Goal: Task Accomplishment & Management: Use online tool/utility

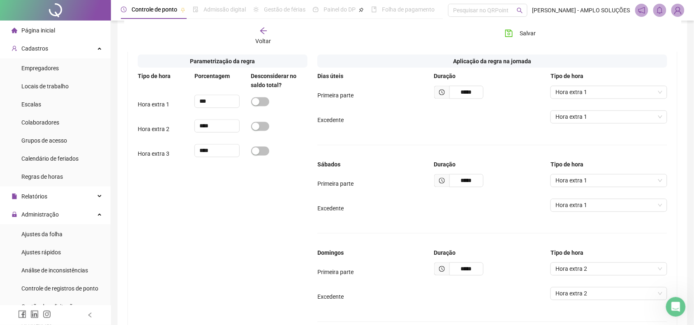
scroll to position [358, 0]
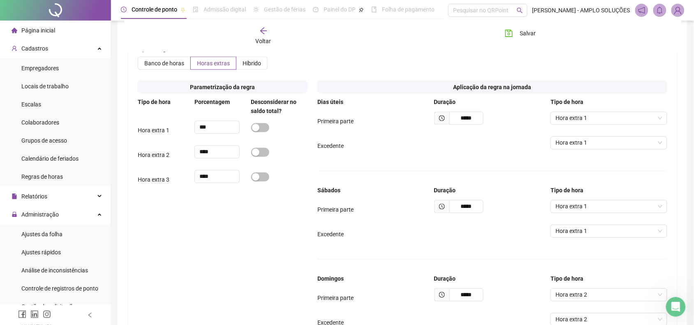
click at [252, 39] on div "Voltar" at bounding box center [263, 36] width 86 height 19
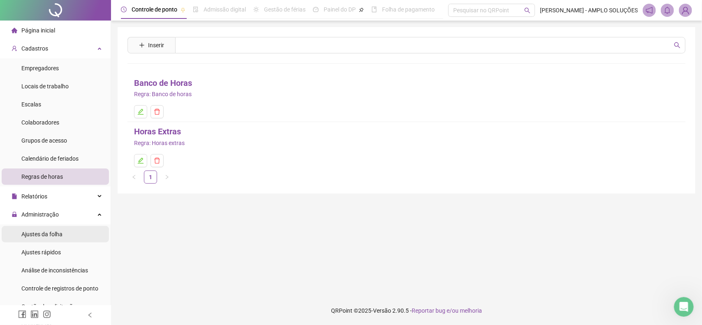
click at [54, 231] on span "Ajustes da folha" at bounding box center [41, 234] width 41 height 7
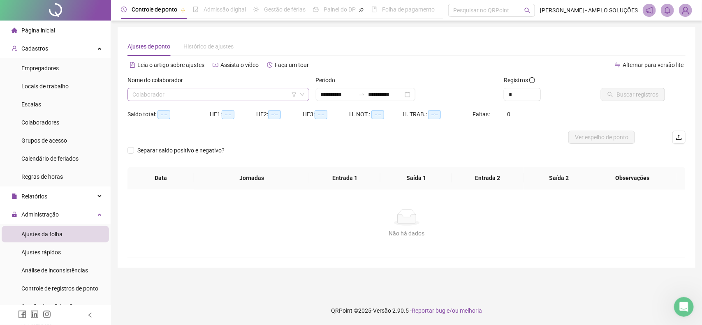
click at [196, 93] on input "search" at bounding box center [214, 94] width 164 height 12
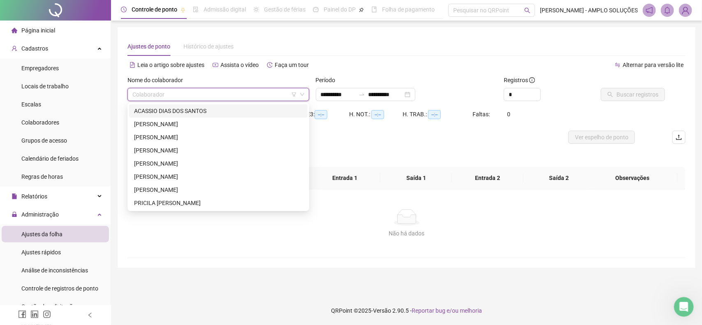
click at [193, 107] on div "ACASSIO DIAS DOS SANTOS" at bounding box center [218, 110] width 169 height 9
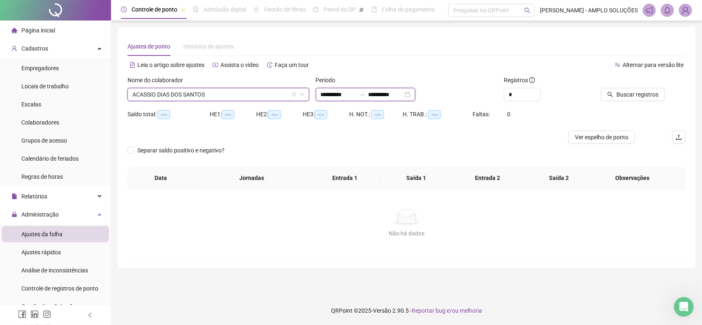
click at [332, 97] on input "**********" at bounding box center [338, 94] width 35 height 9
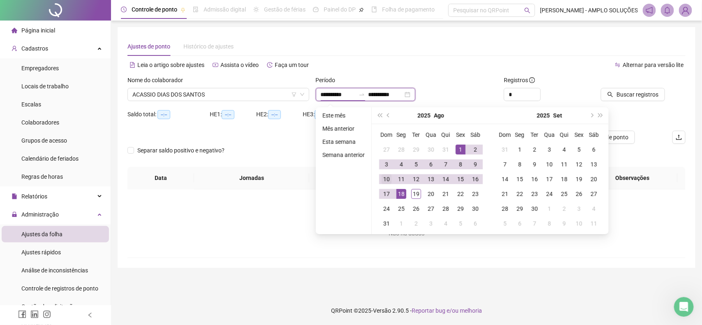
type input "**********"
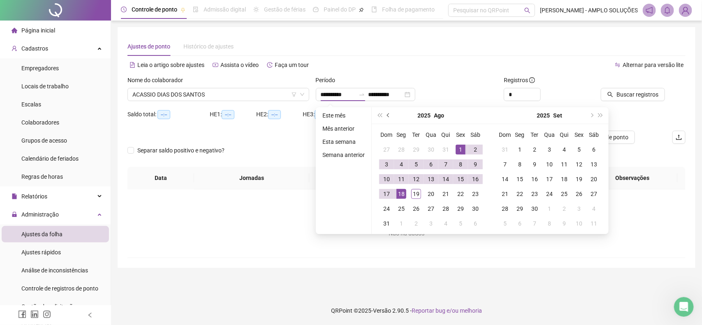
click at [388, 116] on span "prev-year" at bounding box center [389, 115] width 4 height 4
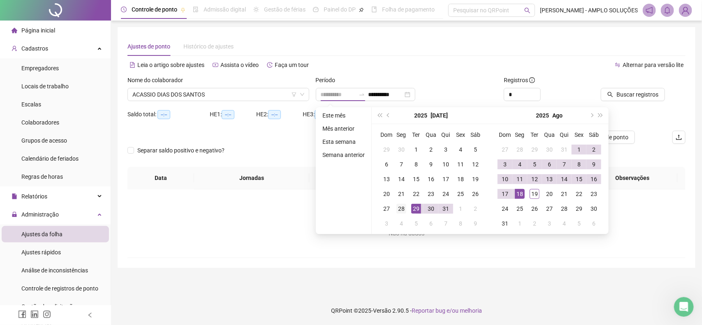
type input "**********"
click at [400, 208] on div "28" at bounding box center [401, 209] width 10 height 10
type input "**********"
click at [532, 194] on div "19" at bounding box center [534, 194] width 10 height 10
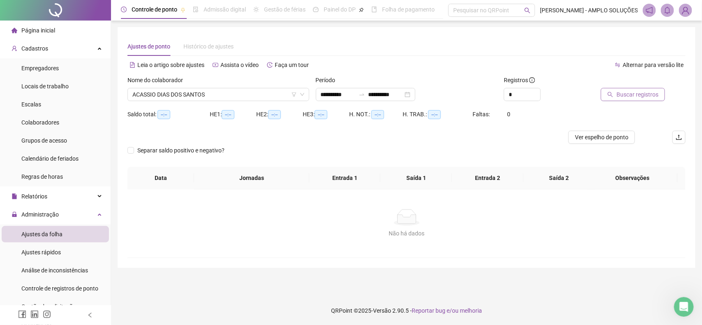
click at [623, 99] on button "Buscar registros" at bounding box center [633, 94] width 64 height 13
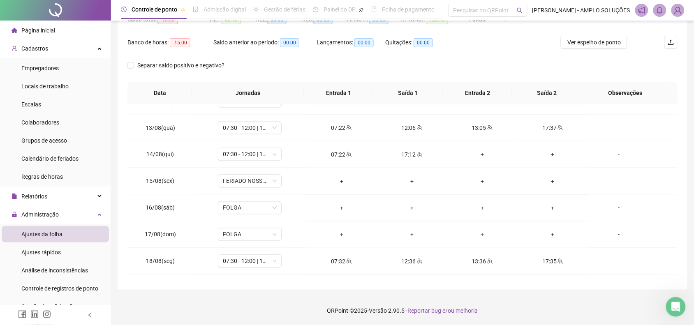
scroll to position [441, 0]
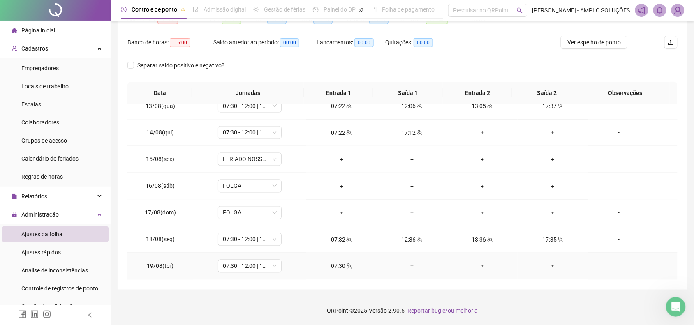
click at [347, 268] on icon "team" at bounding box center [349, 265] width 5 height 5
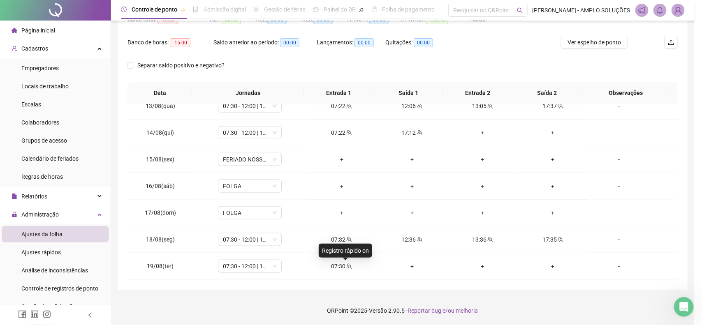
type input "**********"
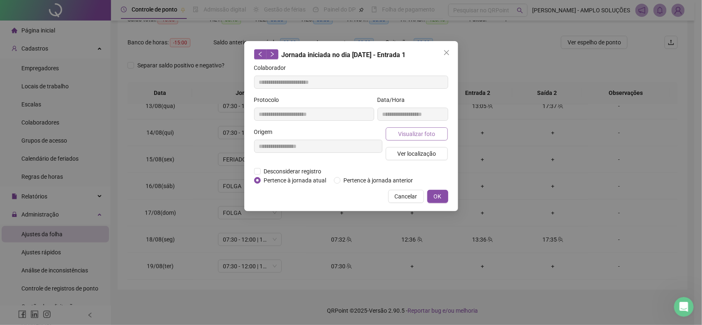
click at [411, 130] on span "Visualizar foto" at bounding box center [416, 133] width 37 height 9
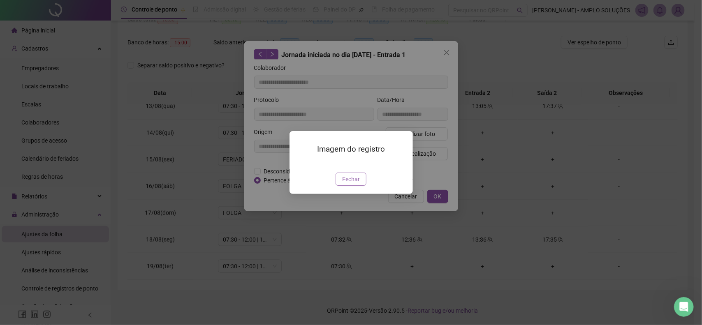
click at [351, 184] on span "Fechar" at bounding box center [351, 179] width 18 height 9
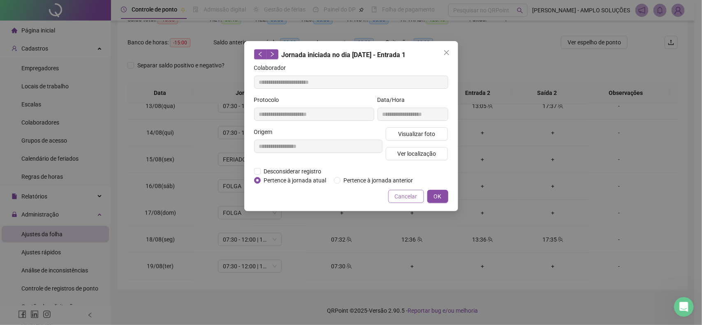
click at [401, 192] on span "Cancelar" at bounding box center [406, 196] width 23 height 9
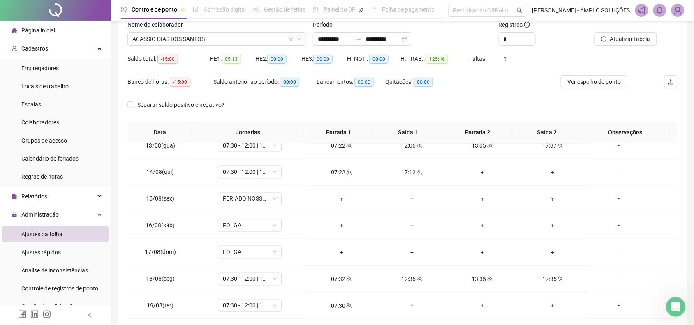
scroll to position [44, 0]
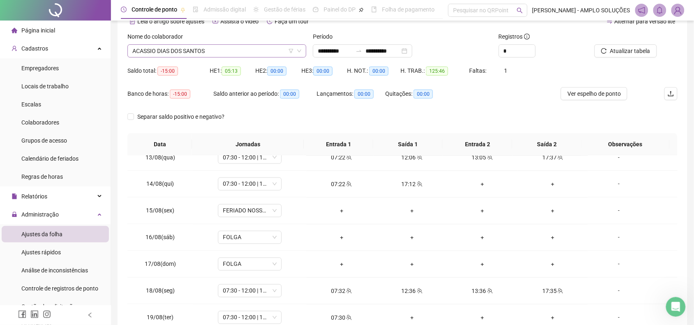
click at [200, 57] on div "ACASSIO DIAS DOS SANTOS" at bounding box center [216, 50] width 179 height 13
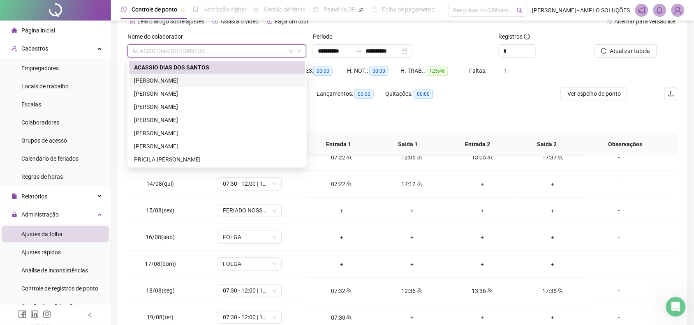
click at [194, 79] on div "[PERSON_NAME]" at bounding box center [217, 80] width 166 height 9
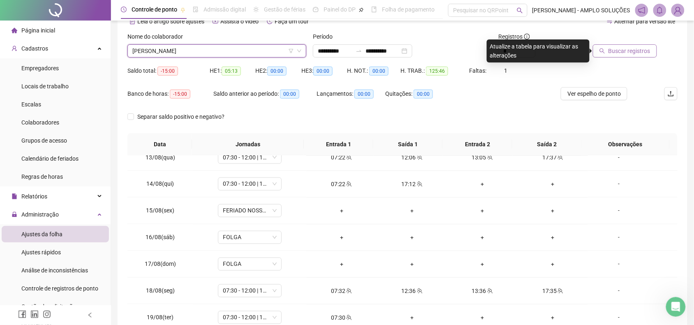
click at [607, 49] on button "Buscar registros" at bounding box center [625, 50] width 64 height 13
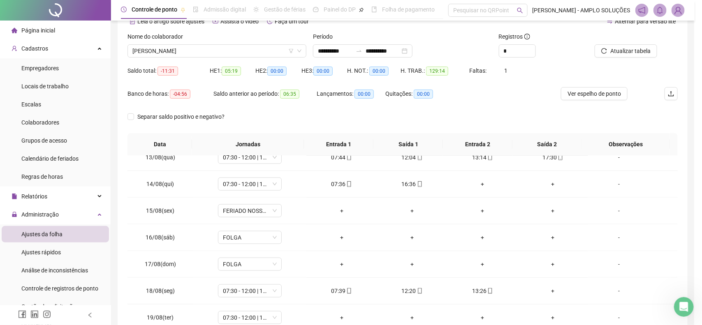
click at [329, 156] on div "Buscando registros Os registros de ponto estão sendo buscados... OK" at bounding box center [351, 162] width 702 height 325
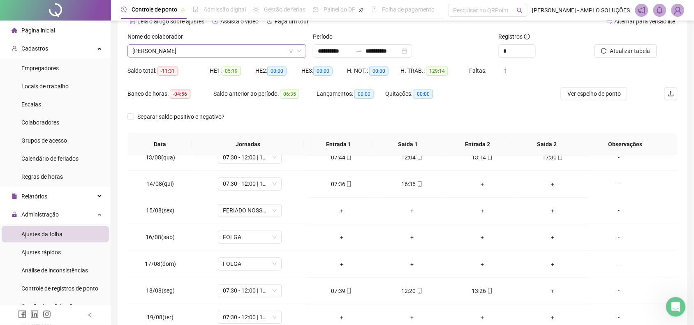
click at [194, 55] on span "[PERSON_NAME]" at bounding box center [216, 51] width 169 height 12
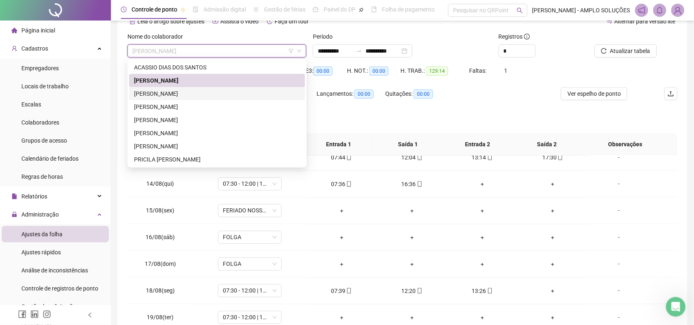
click at [193, 91] on div "[PERSON_NAME]" at bounding box center [217, 93] width 166 height 9
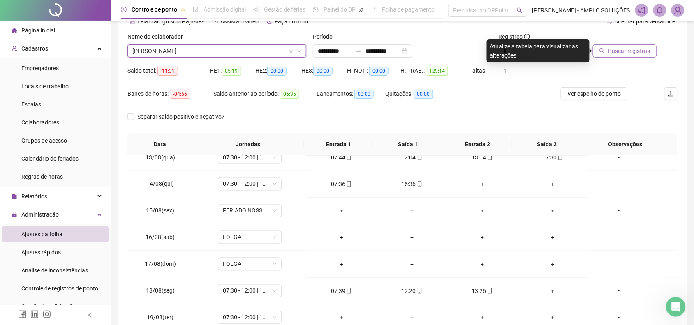
click at [637, 50] on span "Buscar registros" at bounding box center [629, 50] width 42 height 9
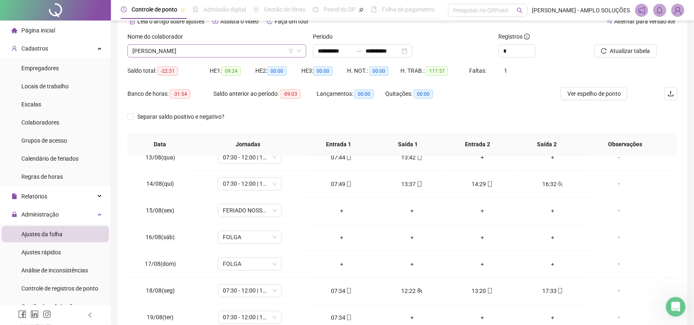
click at [182, 52] on span "[PERSON_NAME]" at bounding box center [216, 51] width 169 height 12
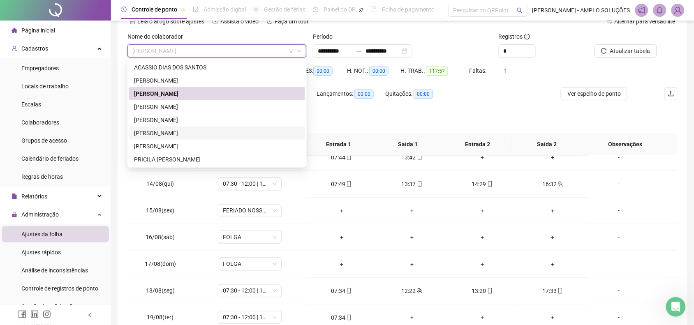
click at [408, 119] on div "Separar saldo positivo e negativo?" at bounding box center [402, 121] width 550 height 23
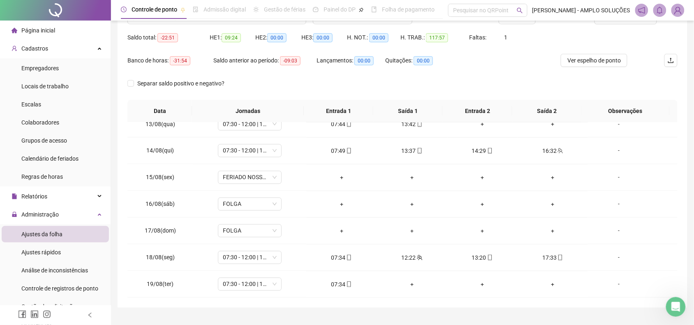
scroll to position [95, 0]
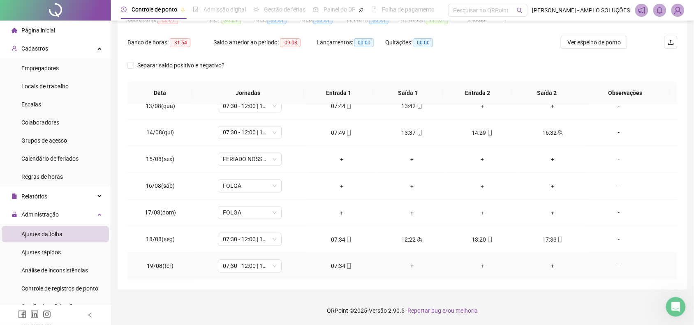
click at [346, 264] on icon "mobile" at bounding box center [349, 266] width 6 height 6
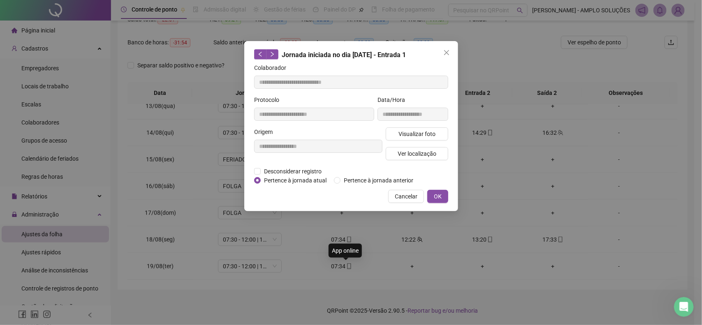
type input "**********"
click at [411, 133] on span "Visualizar foto" at bounding box center [416, 133] width 37 height 9
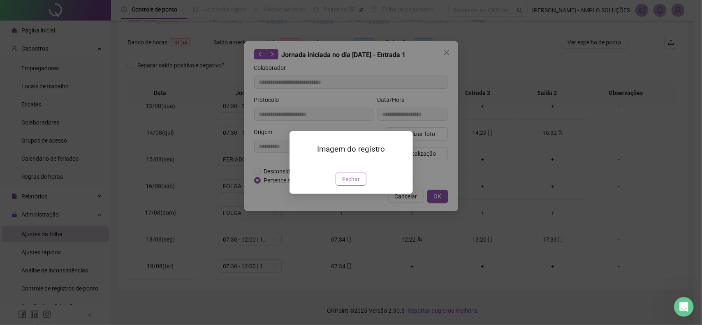
click at [346, 184] on span "Fechar" at bounding box center [351, 179] width 18 height 9
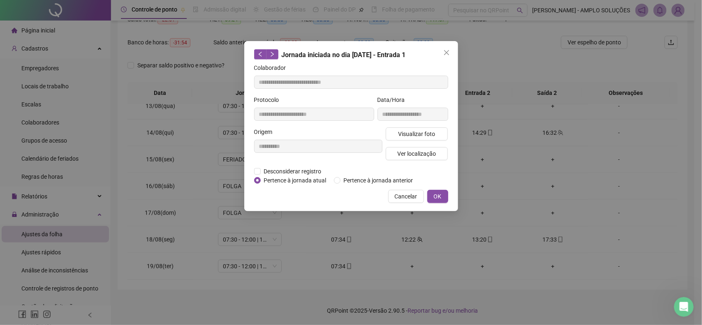
click at [404, 204] on div "**********" at bounding box center [351, 126] width 214 height 170
click at [407, 201] on button "Cancelar" at bounding box center [406, 196] width 36 height 13
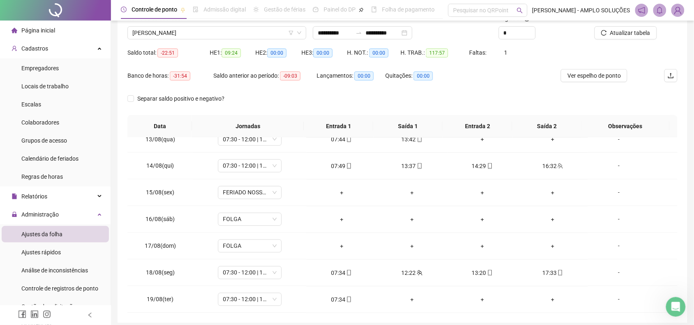
scroll to position [44, 0]
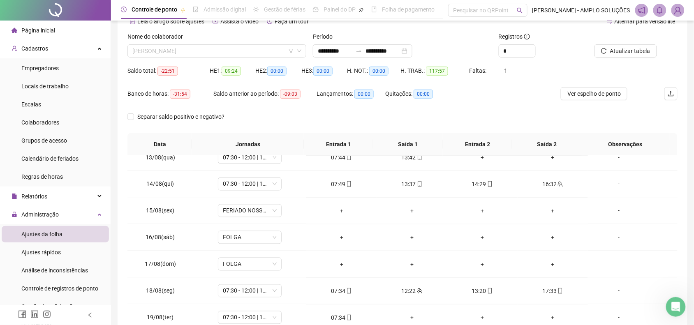
drag, startPoint x: 235, startPoint y: 54, endPoint x: 229, endPoint y: 91, distance: 37.6
click at [235, 54] on span "[PERSON_NAME]" at bounding box center [216, 51] width 169 height 12
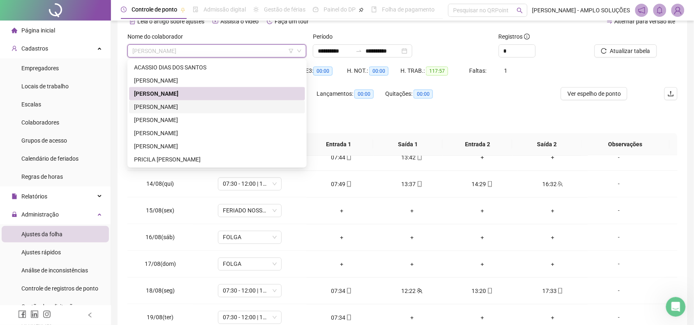
click at [206, 109] on div "[PERSON_NAME]" at bounding box center [217, 106] width 166 height 9
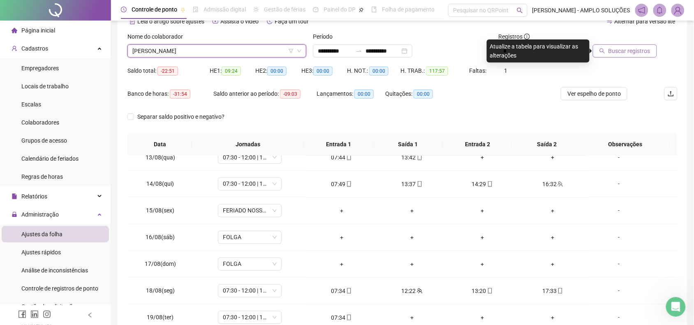
click at [631, 55] on button "Buscar registros" at bounding box center [625, 50] width 64 height 13
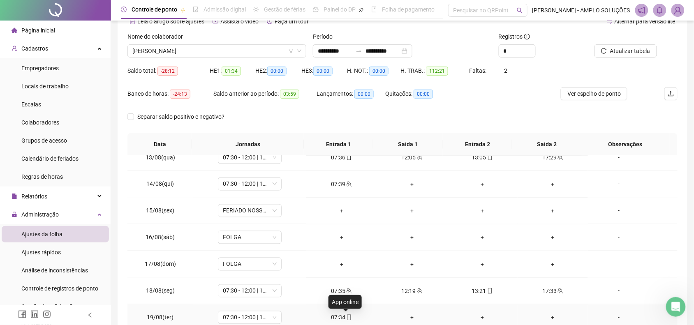
click at [346, 319] on icon "mobile" at bounding box center [349, 318] width 6 height 6
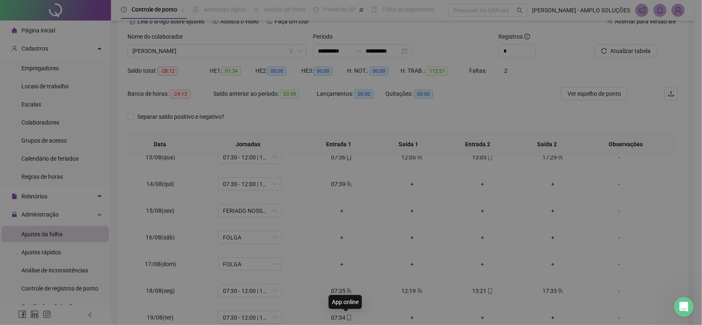
type input "**********"
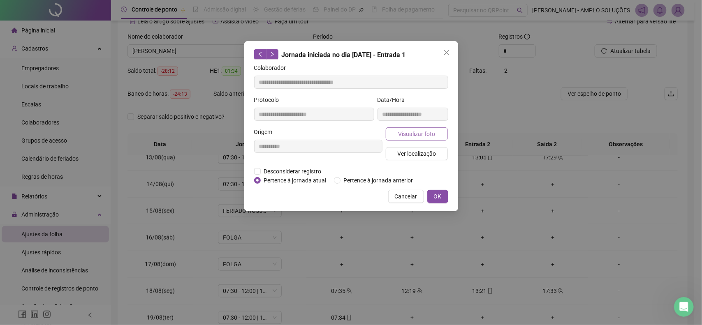
click at [418, 132] on span "Visualizar foto" at bounding box center [416, 133] width 37 height 9
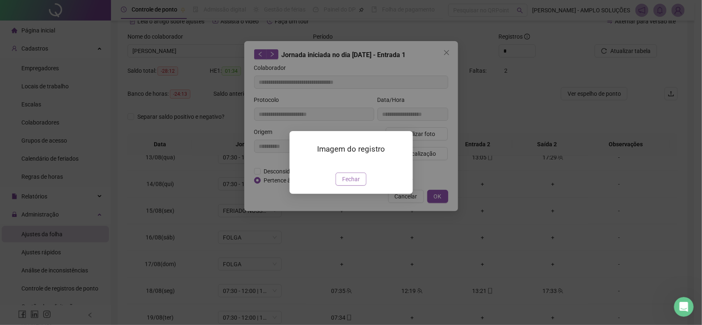
click at [347, 184] on span "Fechar" at bounding box center [351, 179] width 18 height 9
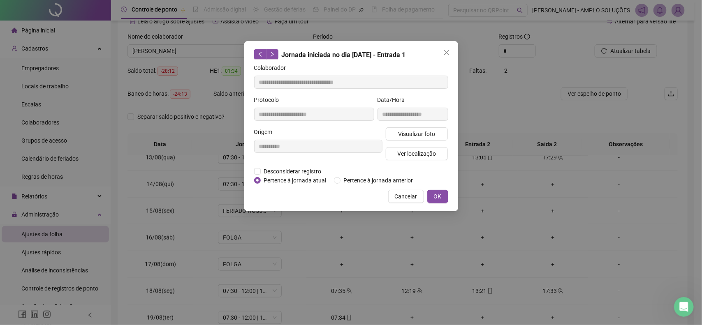
click at [405, 187] on div "**********" at bounding box center [351, 126] width 214 height 170
click at [405, 196] on span "Cancelar" at bounding box center [406, 196] width 23 height 9
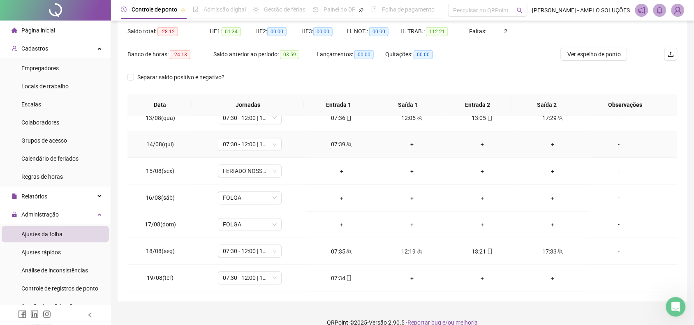
scroll to position [95, 0]
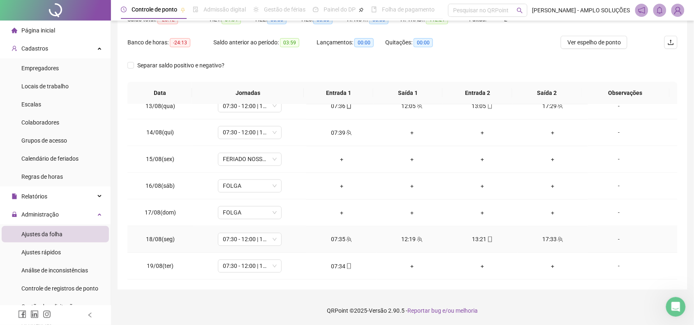
click at [557, 237] on icon "team" at bounding box center [560, 240] width 6 height 6
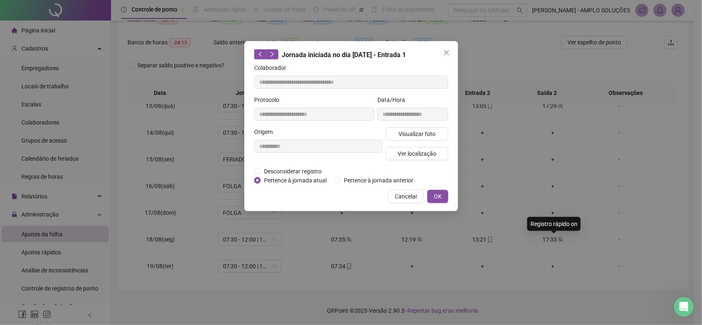
type input "**********"
click at [422, 132] on span "Visualizar foto" at bounding box center [416, 133] width 37 height 9
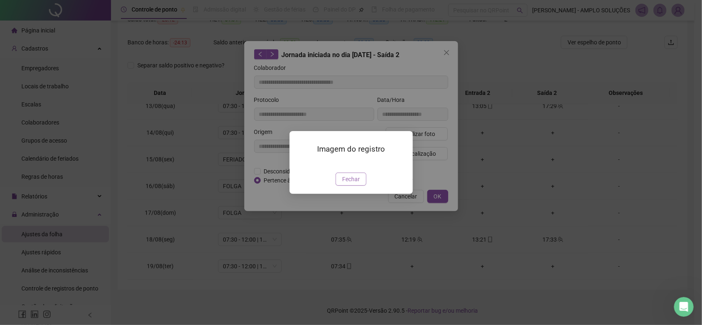
click at [360, 186] on button "Fechar" at bounding box center [350, 179] width 31 height 13
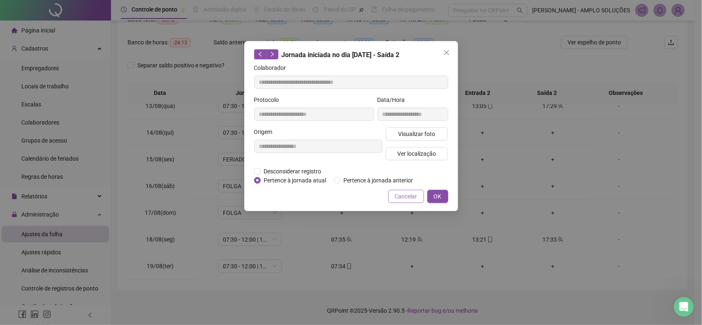
click at [400, 199] on span "Cancelar" at bounding box center [406, 196] width 23 height 9
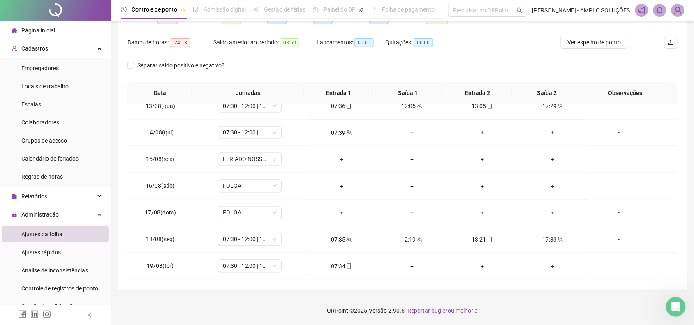
scroll to position [44, 0]
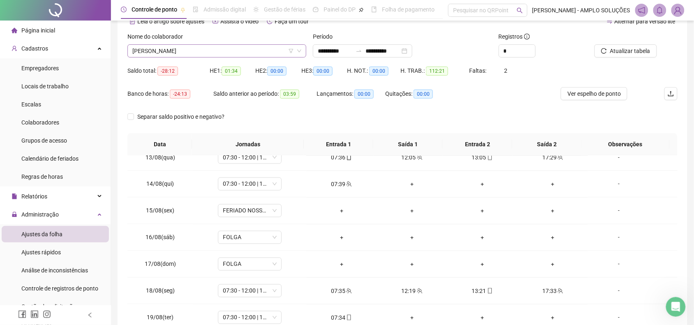
click at [195, 55] on span "[PERSON_NAME]" at bounding box center [216, 51] width 169 height 12
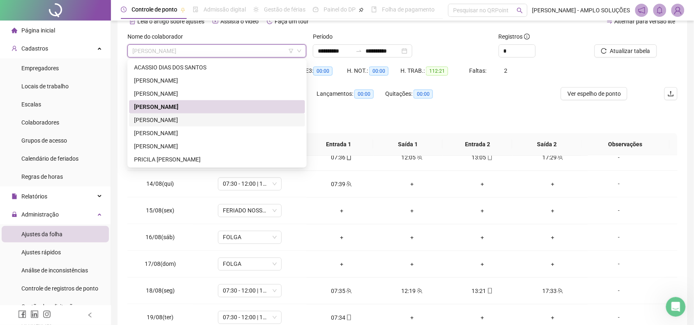
click at [177, 120] on div "[PERSON_NAME]" at bounding box center [217, 120] width 166 height 9
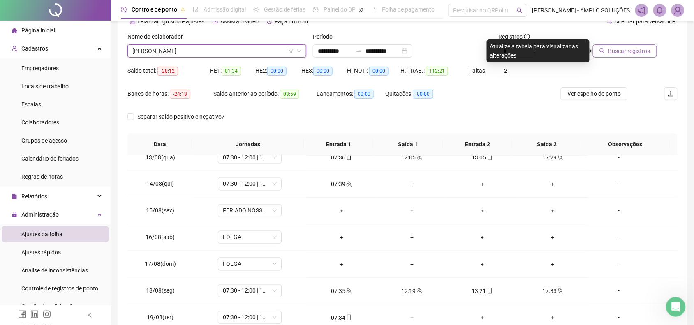
click at [622, 51] on span "Buscar registros" at bounding box center [629, 50] width 42 height 9
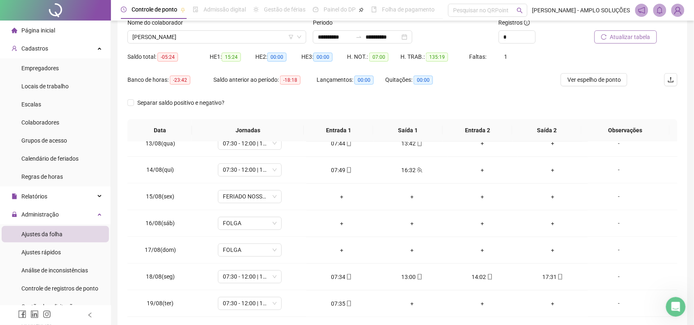
scroll to position [95, 0]
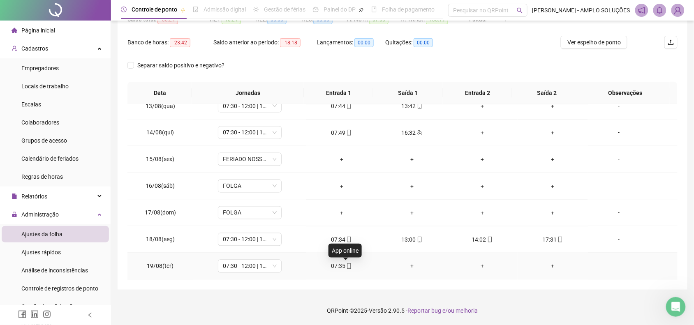
click at [346, 265] on icon "mobile" at bounding box center [349, 266] width 6 height 6
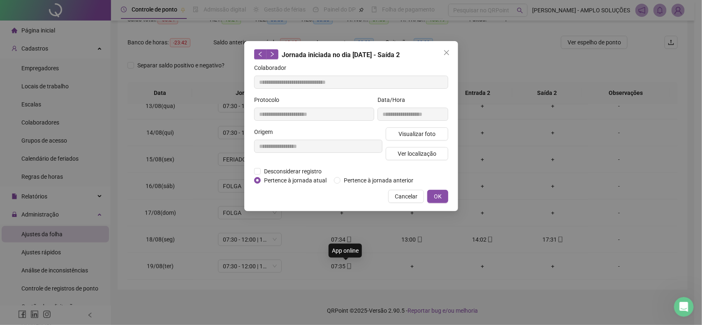
type input "**********"
click at [404, 132] on span "Visualizar foto" at bounding box center [416, 133] width 37 height 9
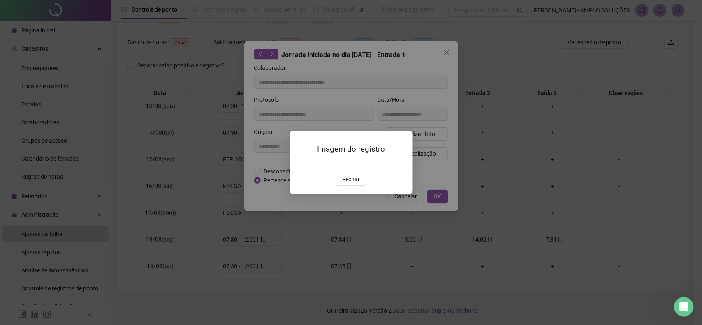
click at [299, 164] on img at bounding box center [299, 164] width 0 height 0
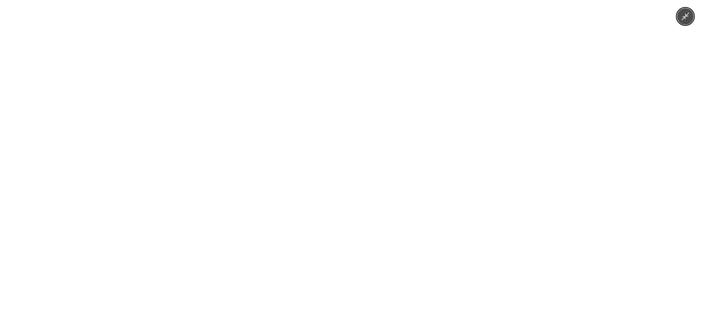
click at [223, 173] on div at bounding box center [351, 162] width 702 height 325
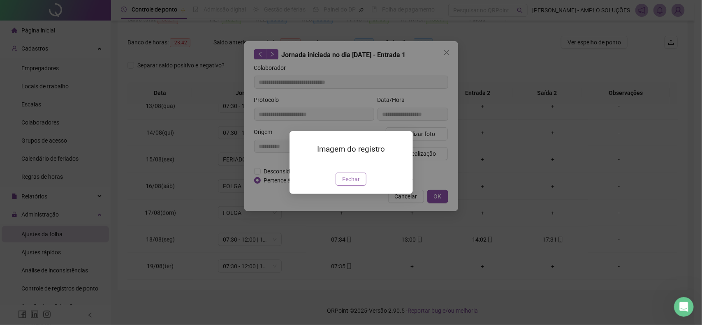
click at [350, 184] on span "Fechar" at bounding box center [351, 179] width 18 height 9
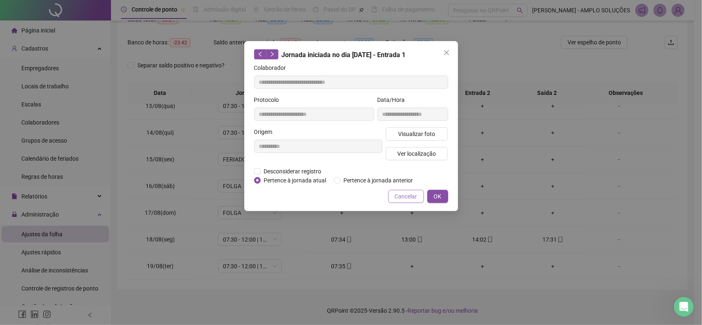
click at [398, 195] on span "Cancelar" at bounding box center [406, 196] width 23 height 9
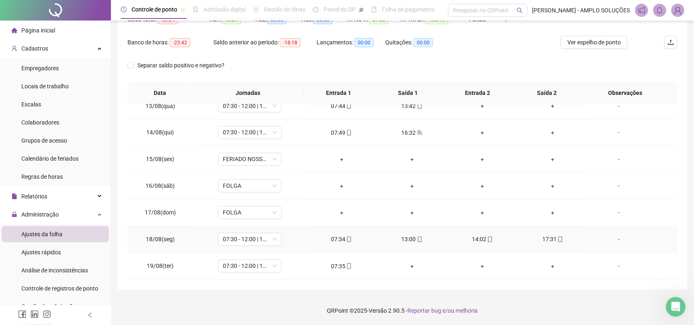
click at [561, 239] on div "17:31" at bounding box center [552, 239] width 57 height 9
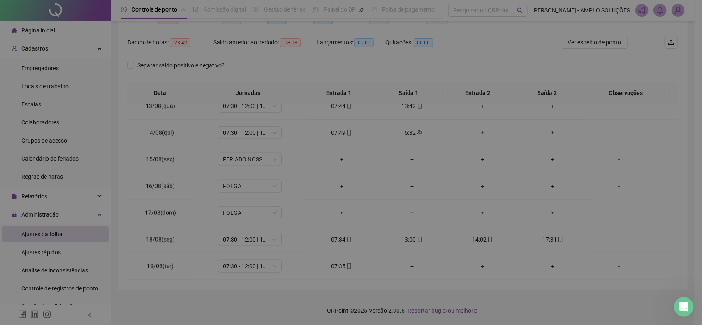
type input "**********"
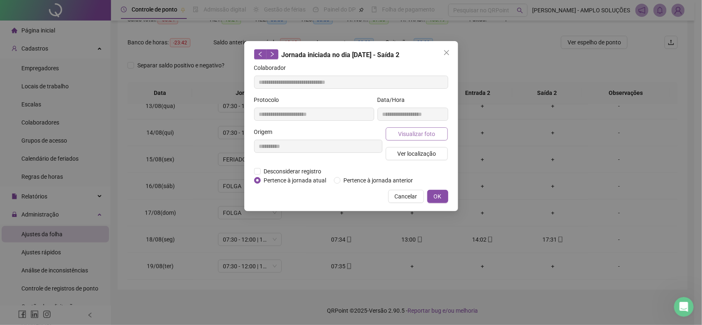
click at [428, 134] on span "Visualizar foto" at bounding box center [416, 133] width 37 height 9
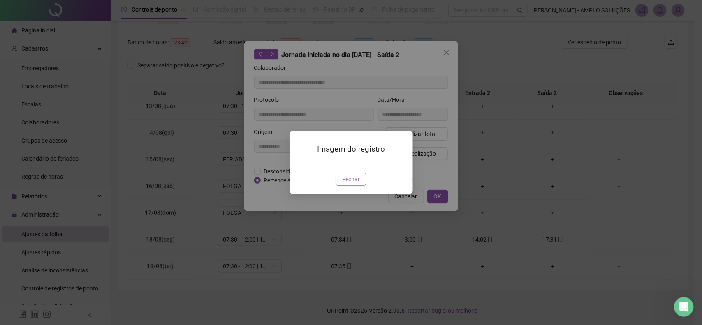
click at [344, 184] on span "Fechar" at bounding box center [351, 179] width 18 height 9
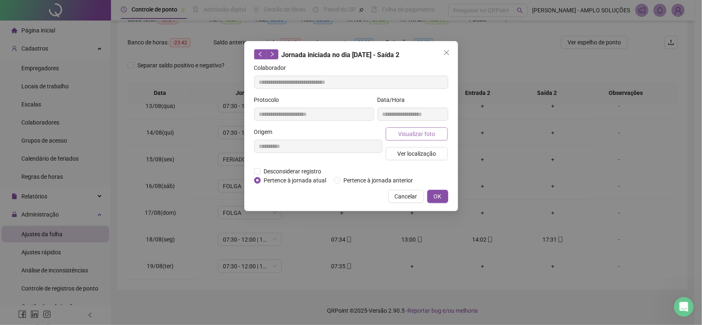
click at [421, 136] on span "Visualizar foto" at bounding box center [416, 133] width 37 height 9
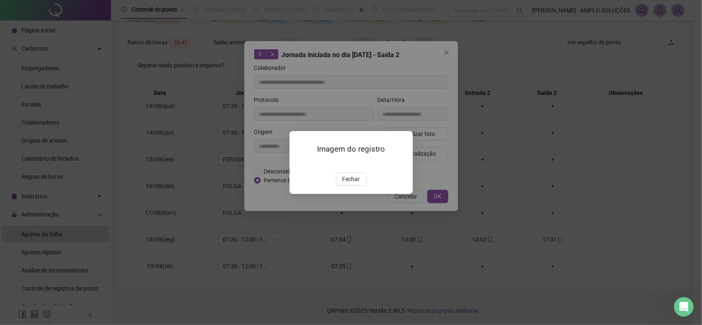
click at [362, 159] on div at bounding box center [351, 163] width 104 height 9
click at [299, 164] on img at bounding box center [299, 164] width 0 height 0
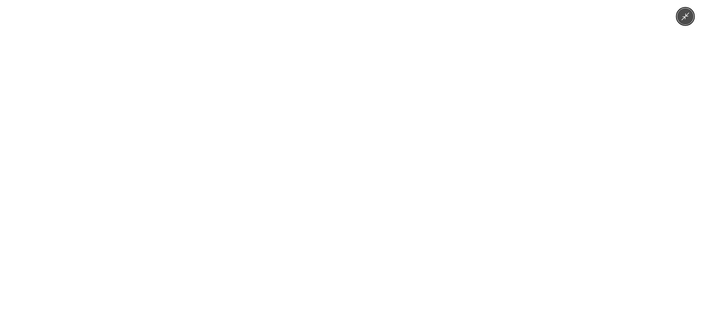
click at [242, 199] on div at bounding box center [351, 162] width 702 height 325
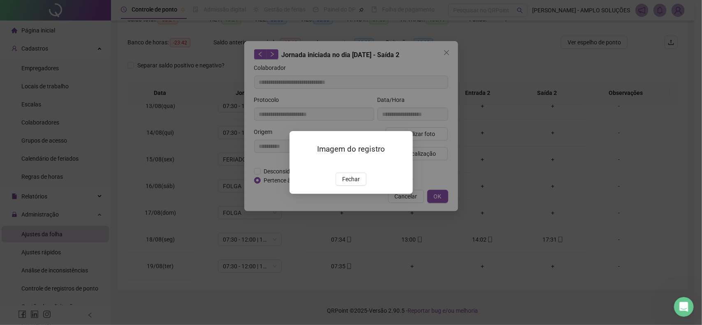
click at [360, 186] on button "Fechar" at bounding box center [350, 179] width 31 height 13
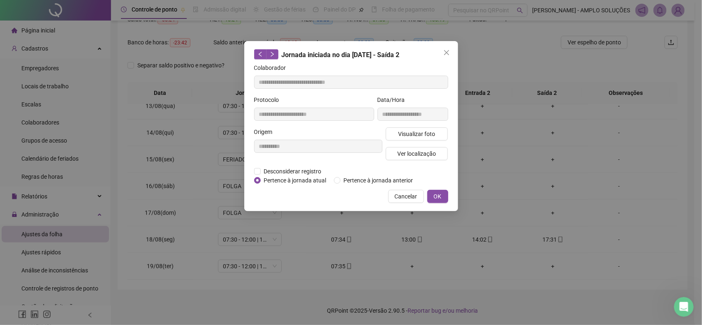
click at [409, 196] on span "Cancelar" at bounding box center [406, 196] width 23 height 9
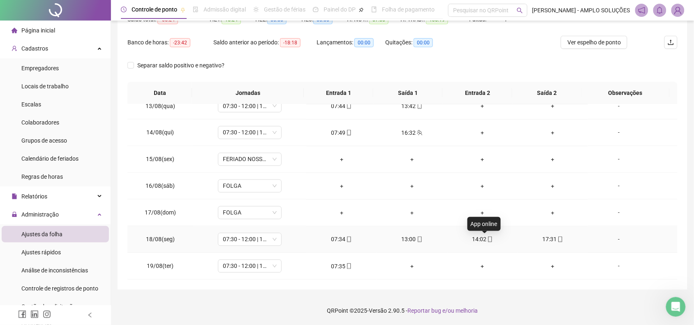
click at [488, 239] on icon "mobile" at bounding box center [490, 240] width 4 height 6
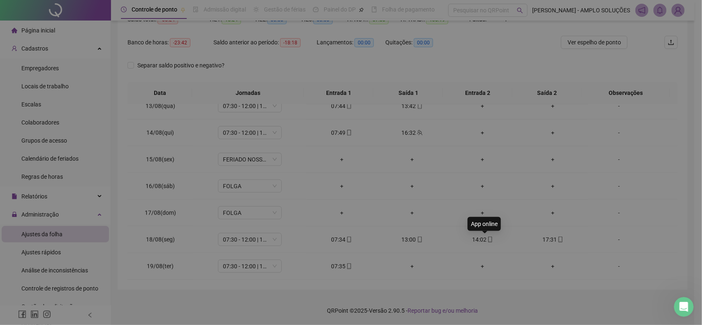
type input "**********"
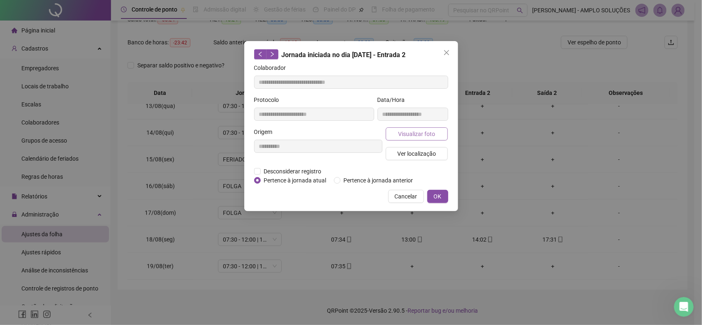
click at [421, 130] on span "Visualizar foto" at bounding box center [416, 133] width 37 height 9
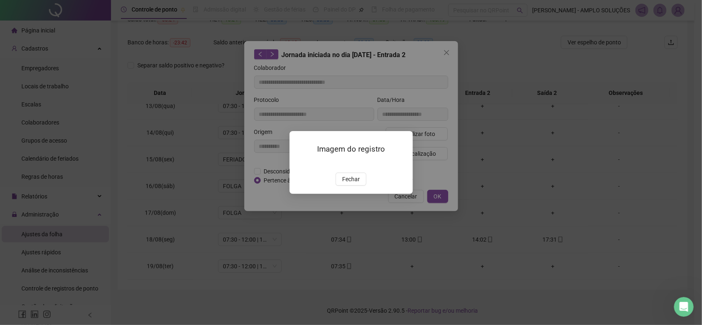
click at [299, 164] on img at bounding box center [299, 164] width 0 height 0
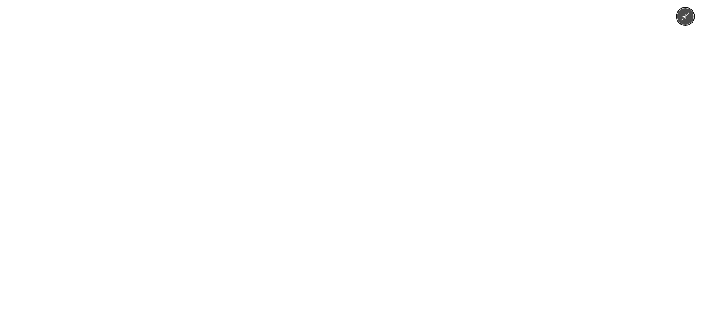
click at [196, 184] on div at bounding box center [351, 162] width 702 height 325
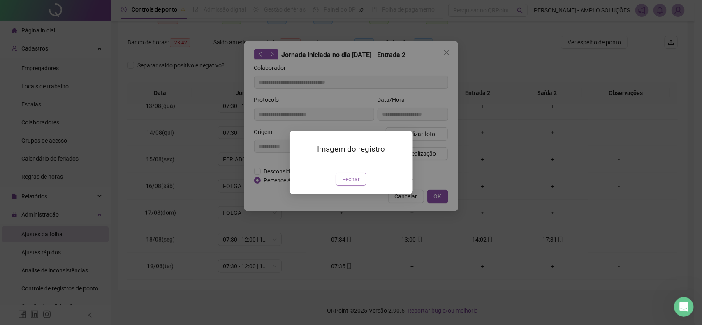
click at [347, 184] on span "Fechar" at bounding box center [351, 179] width 18 height 9
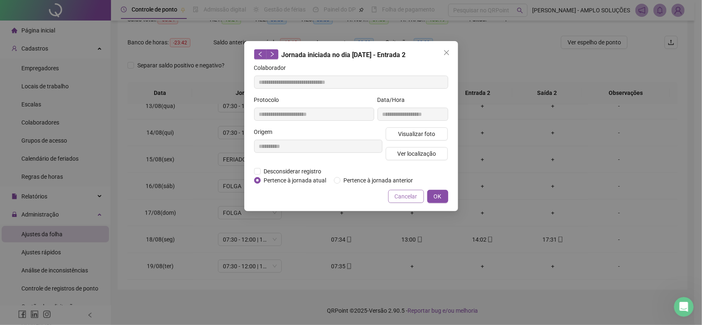
click at [390, 194] on button "Cancelar" at bounding box center [406, 196] width 36 height 13
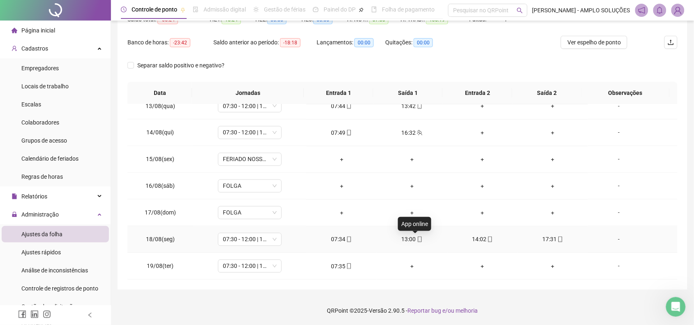
click at [418, 237] on div "13:00" at bounding box center [412, 239] width 57 height 9
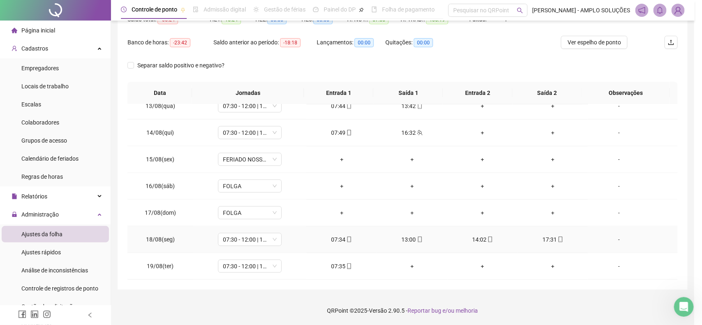
type input "**********"
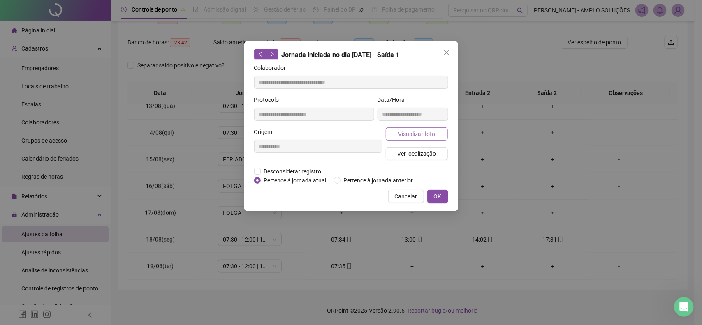
click at [405, 133] on span "Visualizar foto" at bounding box center [416, 133] width 37 height 9
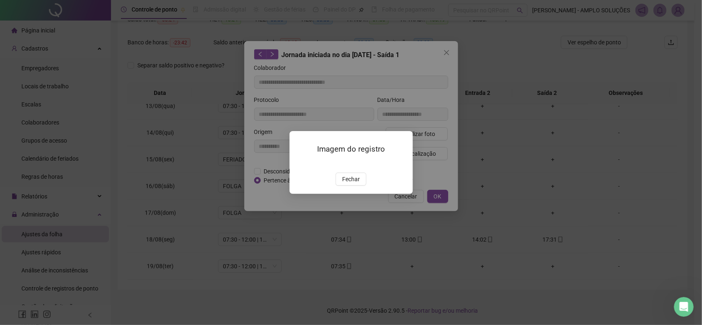
click at [298, 157] on div "Imagem do registro Fechar" at bounding box center [350, 162] width 123 height 63
click at [299, 164] on img at bounding box center [299, 164] width 0 height 0
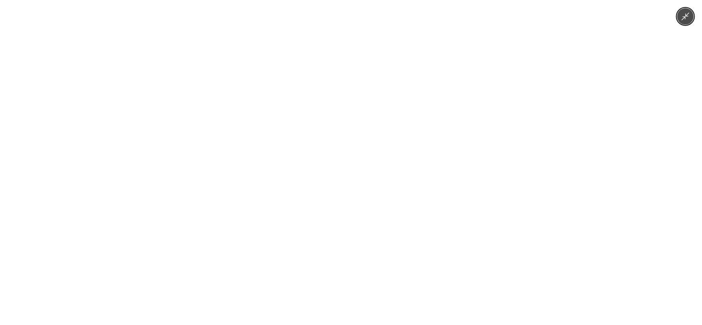
click at [204, 150] on div at bounding box center [351, 162] width 702 height 325
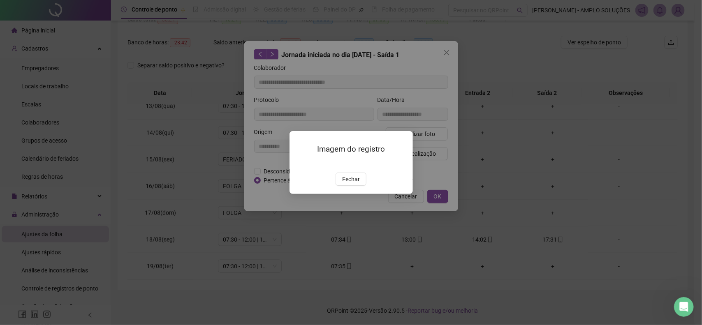
click at [358, 186] on button "Fechar" at bounding box center [350, 179] width 31 height 13
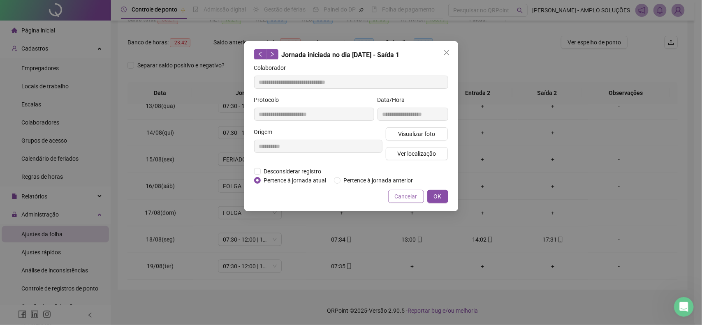
click at [393, 201] on button "Cancelar" at bounding box center [406, 196] width 36 height 13
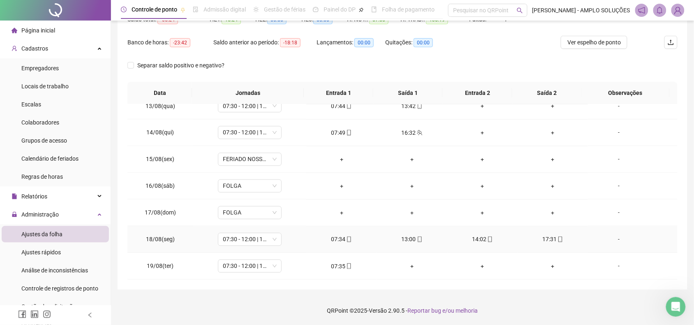
click at [347, 237] on icon "mobile" at bounding box center [349, 240] width 6 height 6
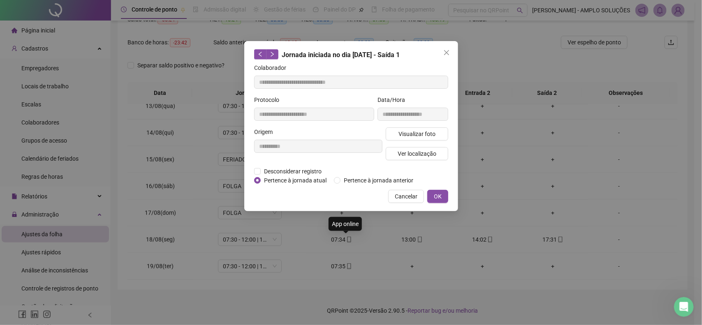
type input "**********"
click at [404, 134] on span "Visualizar foto" at bounding box center [416, 133] width 37 height 9
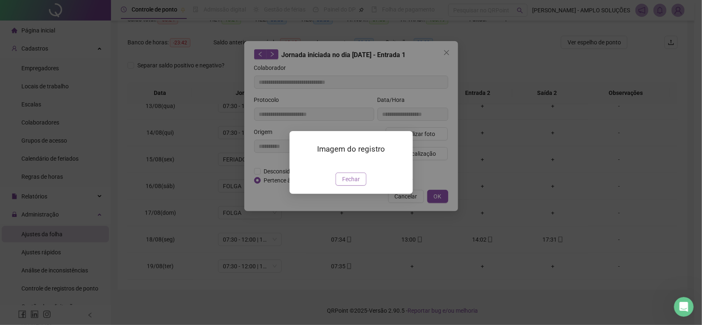
click at [355, 184] on span "Fechar" at bounding box center [351, 179] width 18 height 9
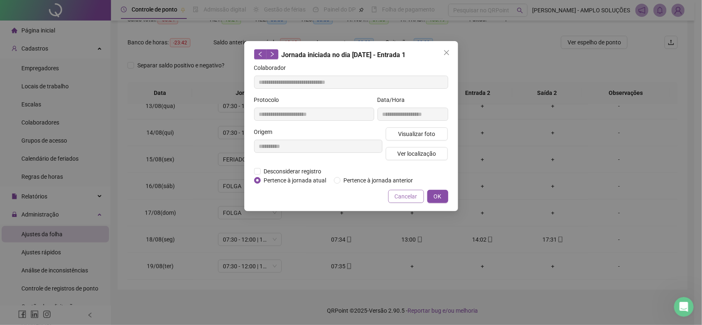
click at [408, 192] on span "Cancelar" at bounding box center [406, 196] width 23 height 9
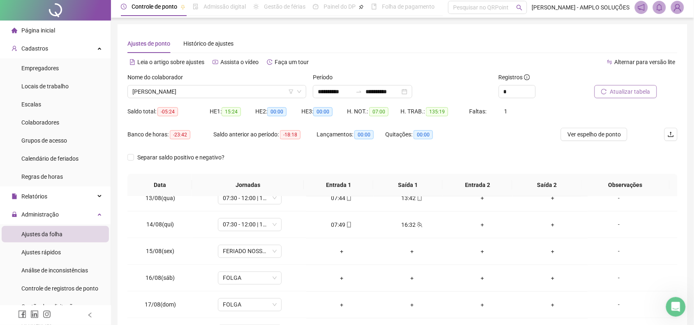
scroll to position [0, 0]
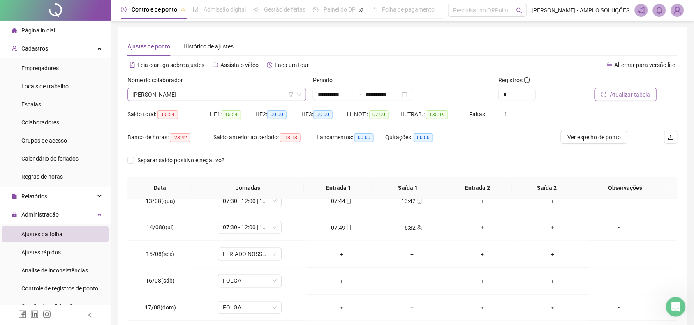
click at [200, 94] on span "[PERSON_NAME]" at bounding box center [216, 94] width 169 height 12
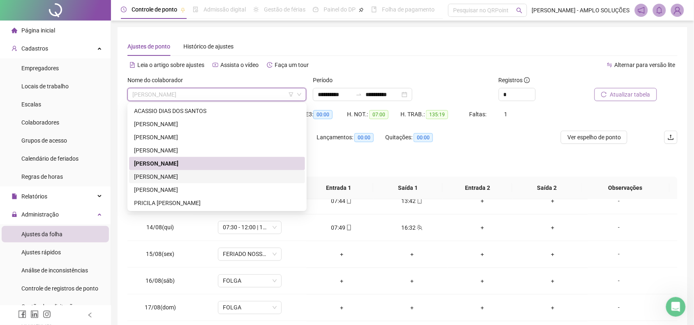
click at [204, 171] on div "[PERSON_NAME]" at bounding box center [217, 176] width 176 height 13
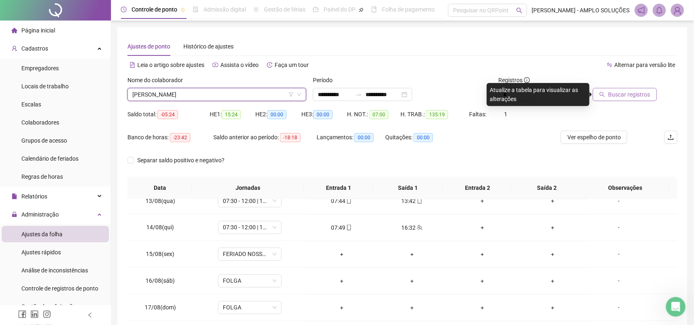
click at [603, 91] on button "Buscar registros" at bounding box center [625, 94] width 64 height 13
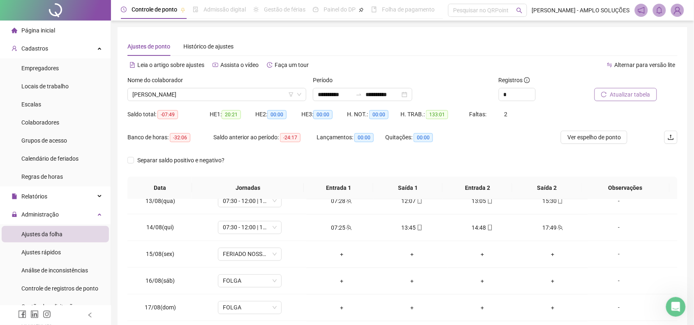
click at [627, 88] on button "Atualizar tabela" at bounding box center [625, 94] width 62 height 13
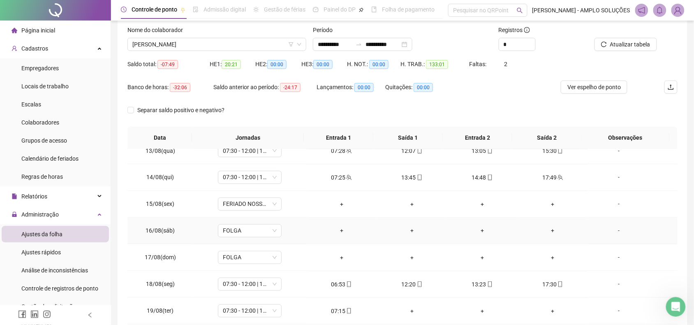
scroll to position [95, 0]
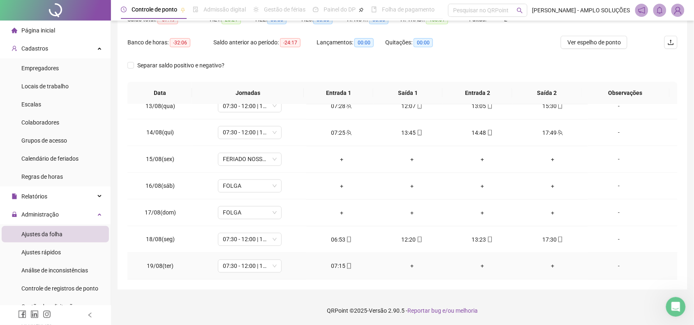
click at [350, 270] on div "07:15" at bounding box center [341, 266] width 57 height 9
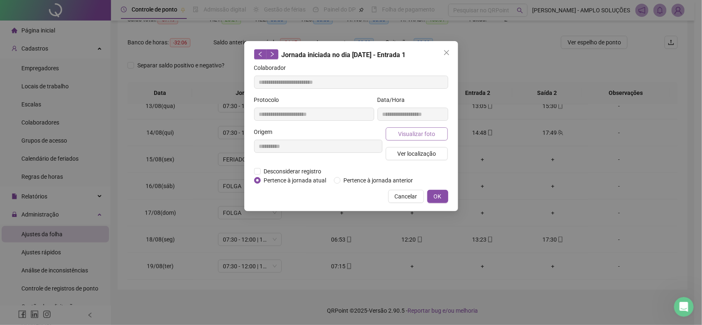
click at [405, 133] on span "Visualizar foto" at bounding box center [416, 133] width 37 height 9
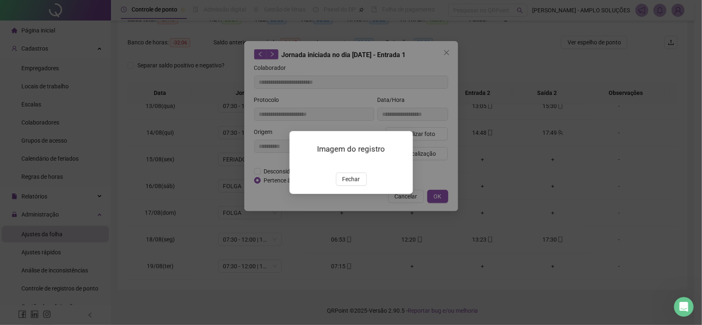
type input "**********"
click at [357, 186] on button "Fechar" at bounding box center [350, 179] width 31 height 13
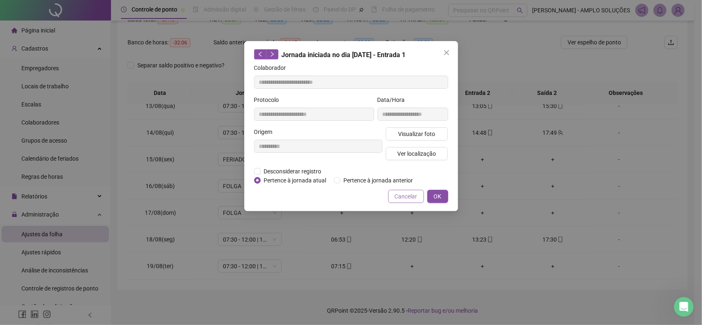
click at [407, 196] on span "Cancelar" at bounding box center [406, 196] width 23 height 9
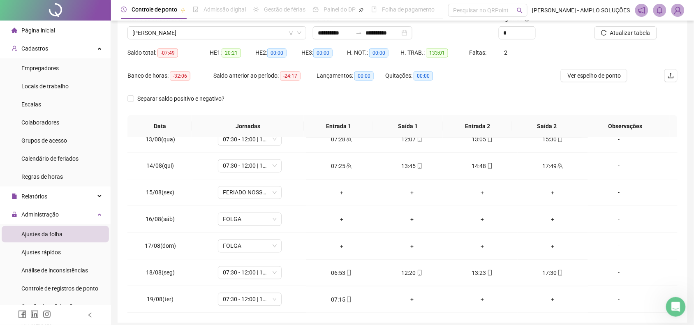
scroll to position [44, 0]
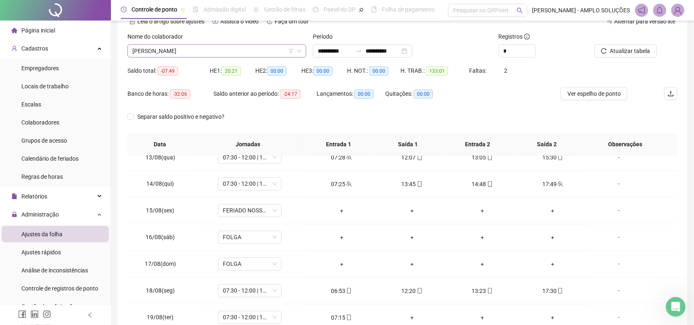
click at [200, 54] on span "[PERSON_NAME]" at bounding box center [216, 51] width 169 height 12
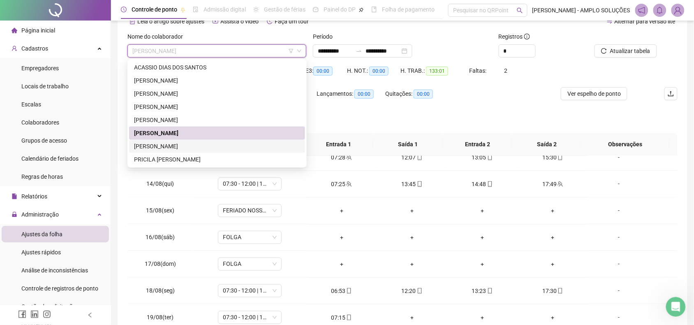
click at [186, 146] on div "[PERSON_NAME]" at bounding box center [217, 146] width 166 height 9
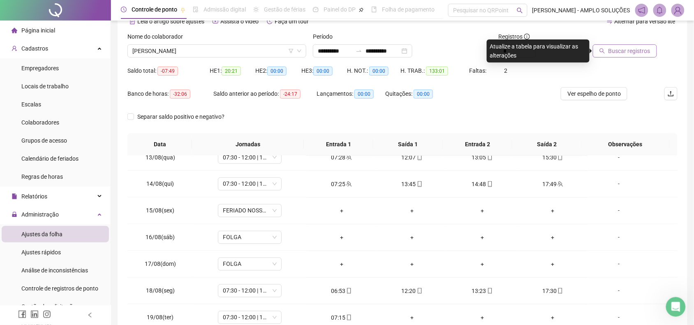
click at [619, 51] on span "Buscar registros" at bounding box center [629, 50] width 42 height 9
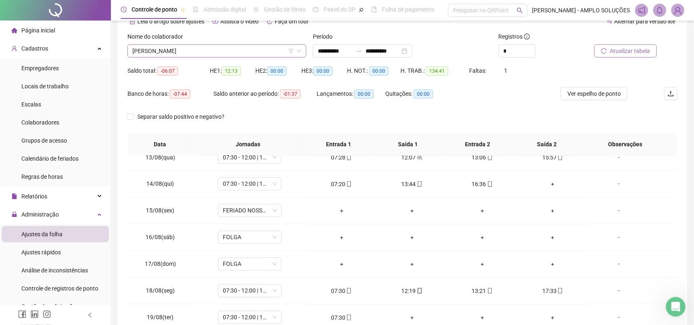
click at [210, 53] on span "[PERSON_NAME]" at bounding box center [216, 51] width 169 height 12
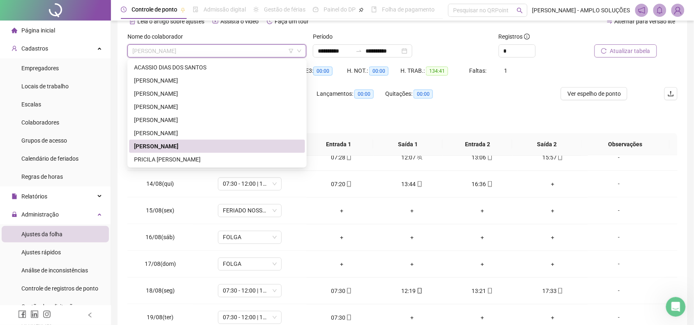
click at [189, 159] on div "PRICILA [PERSON_NAME]" at bounding box center [217, 159] width 166 height 9
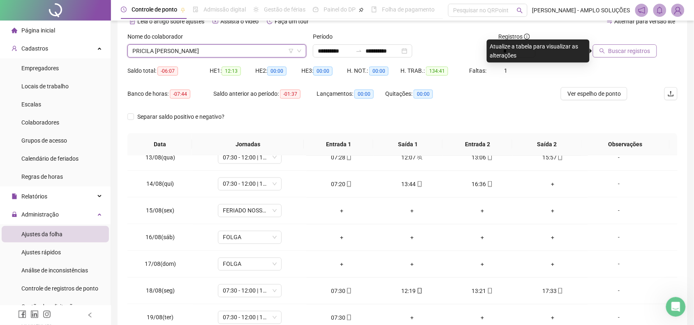
click at [613, 55] on span "Buscar registros" at bounding box center [629, 50] width 42 height 9
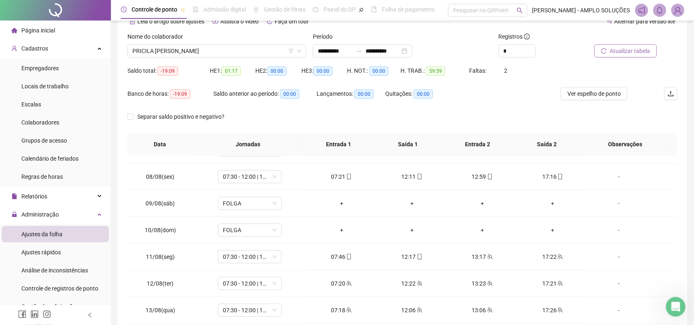
click at [603, 55] on button "Atualizar tabela" at bounding box center [625, 50] width 62 height 13
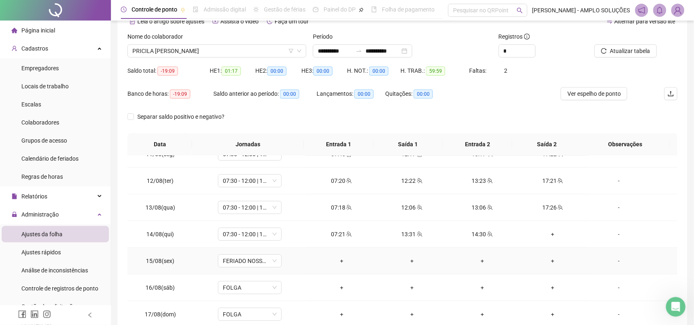
scroll to position [200, 0]
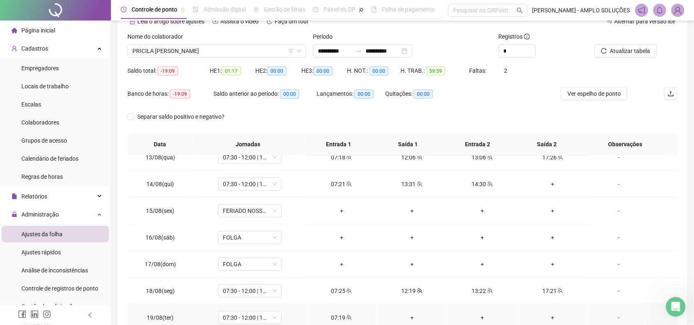
click at [344, 311] on td "07:19" at bounding box center [341, 318] width 70 height 27
click at [341, 318] on div "07:19" at bounding box center [341, 317] width 57 height 9
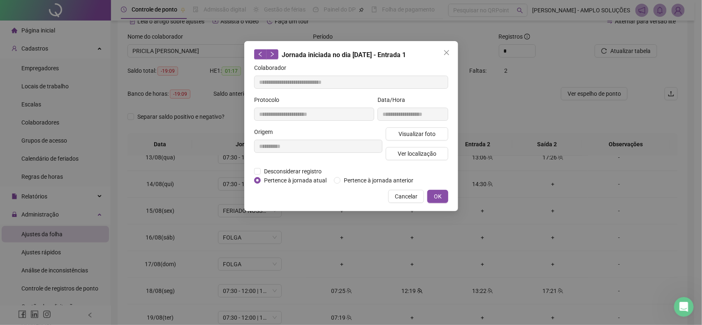
type input "**********"
click at [416, 136] on span "Visualizar foto" at bounding box center [416, 133] width 37 height 9
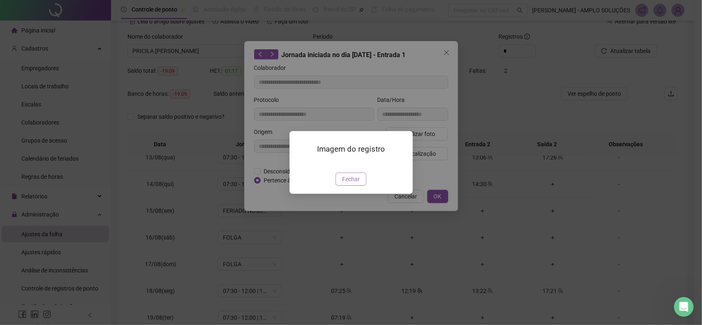
click at [354, 184] on span "Fechar" at bounding box center [351, 179] width 18 height 9
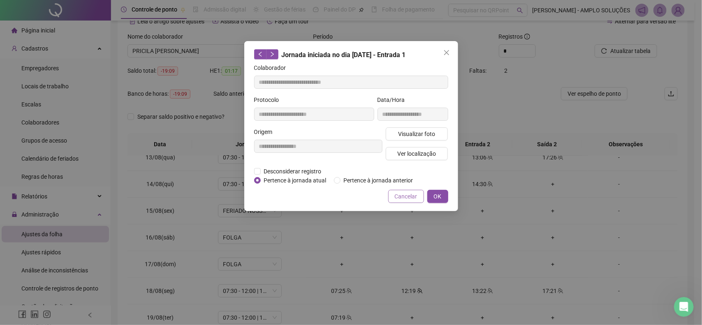
click at [410, 198] on span "Cancelar" at bounding box center [406, 196] width 23 height 9
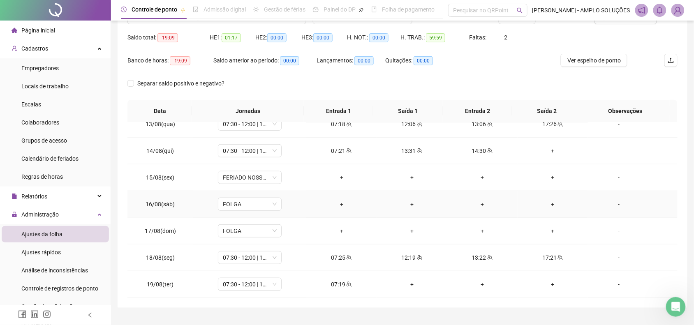
scroll to position [95, 0]
